Goal: Task Accomplishment & Management: Manage account settings

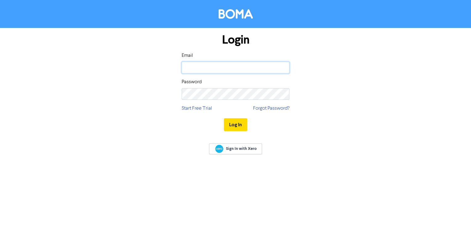
drag, startPoint x: 0, startPoint y: 0, endPoint x: 247, endPoint y: 69, distance: 256.6
click at [248, 69] on input "email" at bounding box center [236, 68] width 108 height 12
type input "[EMAIL_ADDRESS][DOMAIN_NAME]"
click at [224, 119] on button "Log In" at bounding box center [235, 125] width 23 height 13
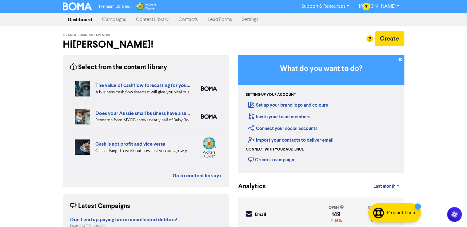
click at [245, 19] on link "Settings" at bounding box center [250, 20] width 26 height 12
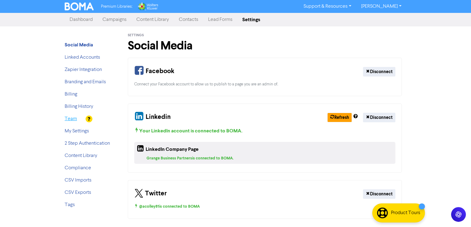
click at [70, 117] on link "Team" at bounding box center [71, 119] width 12 height 5
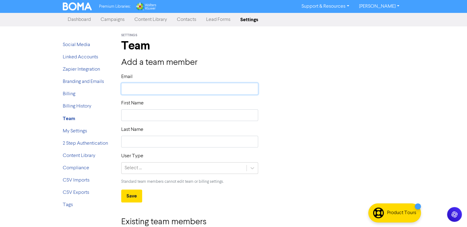
click at [180, 87] on input "text" at bounding box center [189, 89] width 137 height 12
type input "A"
type input "Ag"
type input "Agg"
type input "Aggi"
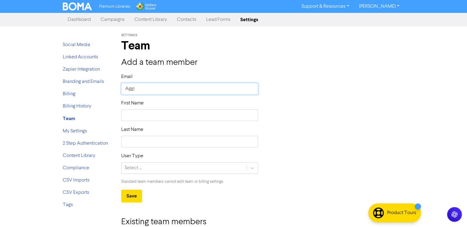
type input "Aggii"
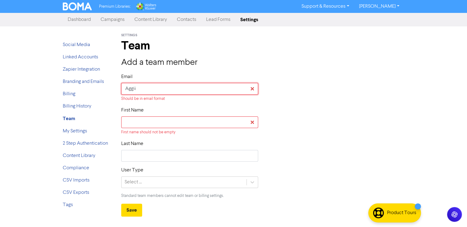
type input "a"
type input "ac"
type input "aco"
type input "acon"
type input "aconn"
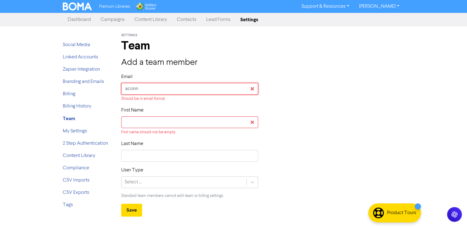
type input "aconno"
type input "aconnol"
type input "aconnoll"
type input "[EMAIL_ADDRESS][DOMAIN_NAME]"
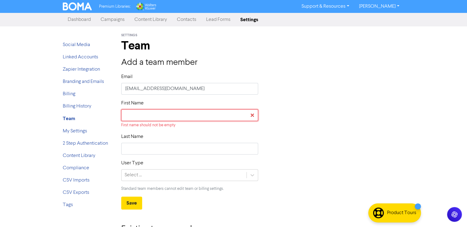
type input "A"
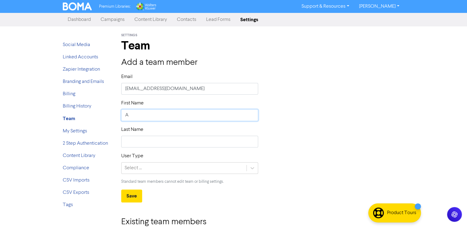
type input "Ag"
type input "Agg"
type input "Aggi"
type input "Aggii"
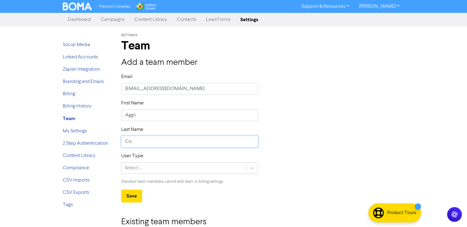
type input "C"
type input "[PERSON_NAME]"
click at [153, 170] on div "Select ..." at bounding box center [184, 168] width 125 height 11
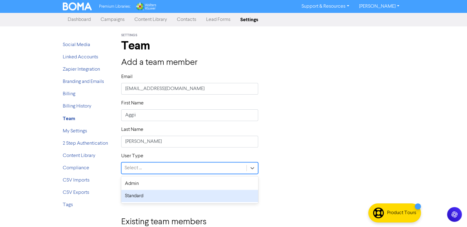
click at [140, 199] on div "Standard" at bounding box center [189, 196] width 137 height 12
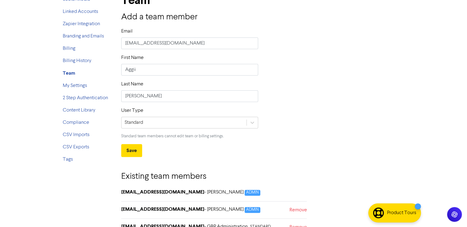
scroll to position [49, 0]
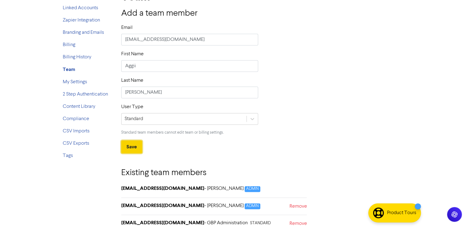
click at [127, 144] on button "Save" at bounding box center [131, 147] width 21 height 13
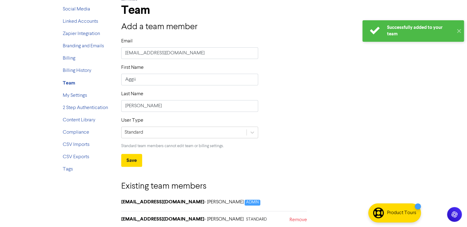
scroll to position [0, 0]
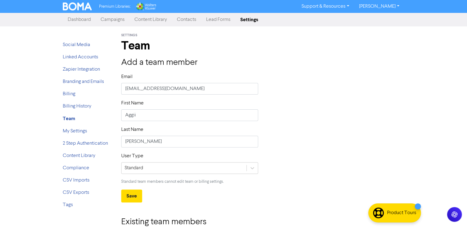
click at [146, 21] on link "Content Library" at bounding box center [151, 20] width 42 height 12
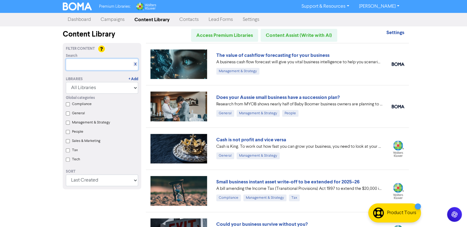
click at [89, 66] on input "text" at bounding box center [102, 65] width 72 height 12
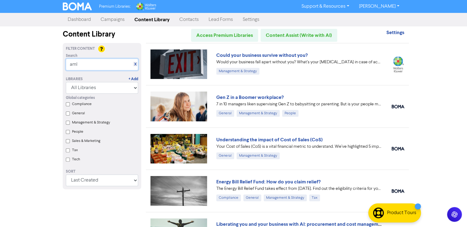
drag, startPoint x: 97, startPoint y: 67, endPoint x: 49, endPoint y: 69, distance: 48.4
click at [53, 70] on div "Premium Libraries: Support & Resources Video Tutorials FAQ & Guides Marketing E…" at bounding box center [233, 113] width 467 height 227
type input "anti-money laundering"
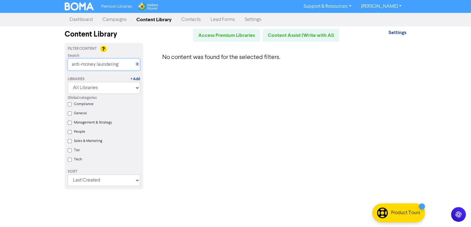
drag, startPoint x: 126, startPoint y: 65, endPoint x: 26, endPoint y: 69, distance: 99.8
click at [27, 69] on div "Premium Libraries: Support & Resources Video Tutorials FAQ & Guides Marketing E…" at bounding box center [235, 113] width 471 height 227
click at [89, 66] on input "text" at bounding box center [104, 65] width 72 height 12
drag, startPoint x: 110, startPoint y: 65, endPoint x: -90, endPoint y: 81, distance: 200.1
click at [0, 81] on html "Premium Libraries: Support & Resources Video Tutorials FAQ & Guides Marketing E…" at bounding box center [235, 113] width 471 height 227
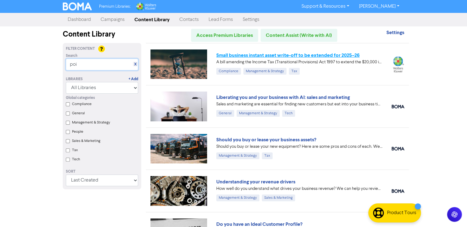
type input "poi"
click at [252, 54] on link "Small business instant asset write-off to be extended for 2025–26" at bounding box center [287, 55] width 143 height 6
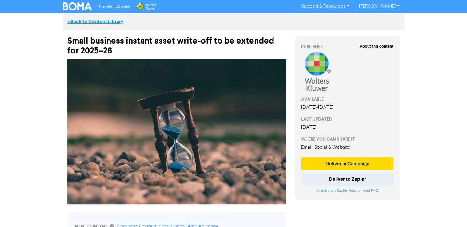
click at [87, 22] on link "<< Back to Content Library" at bounding box center [95, 21] width 56 height 6
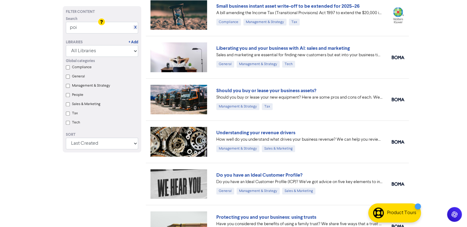
scroll to position [74, 0]
